Goal: Complete Application Form: Complete application form

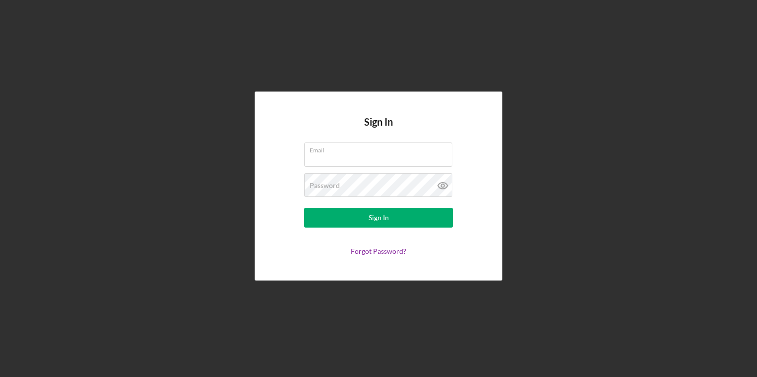
type input "[EMAIL_ADDRESS][PERSON_NAME][DOMAIN_NAME]"
click at [359, 206] on form "Email [EMAIL_ADDRESS][PERSON_NAME][DOMAIN_NAME] Password Sign In Forgot Passwor…" at bounding box center [378, 199] width 198 height 113
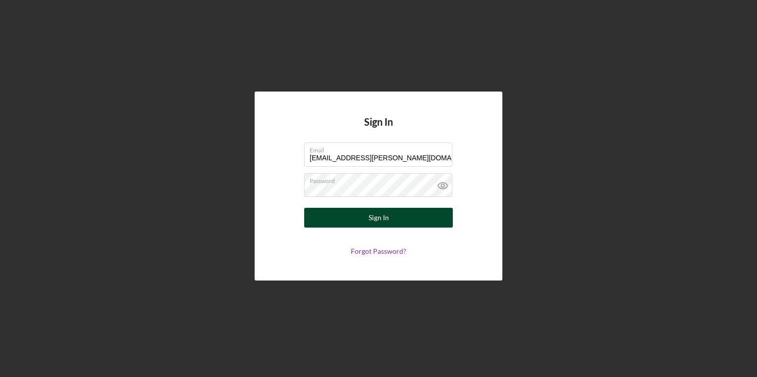
click at [361, 214] on button "Sign In" at bounding box center [378, 218] width 149 height 20
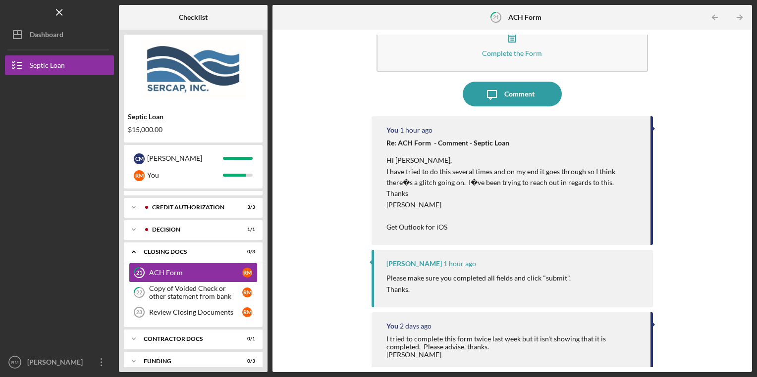
scroll to position [9, 0]
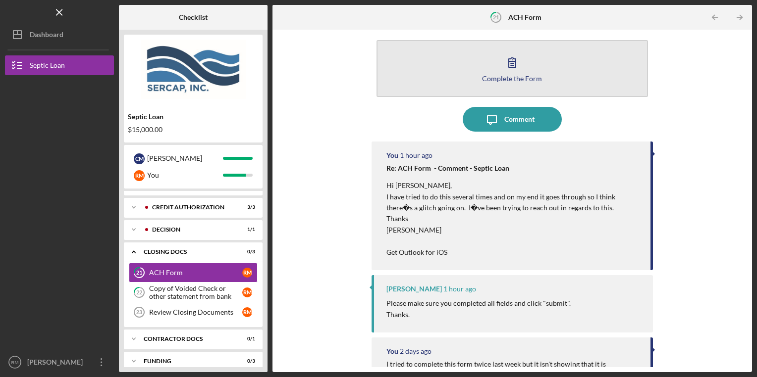
click at [511, 75] on div "Complete the Form" at bounding box center [512, 78] width 60 height 7
